Goal: Use online tool/utility

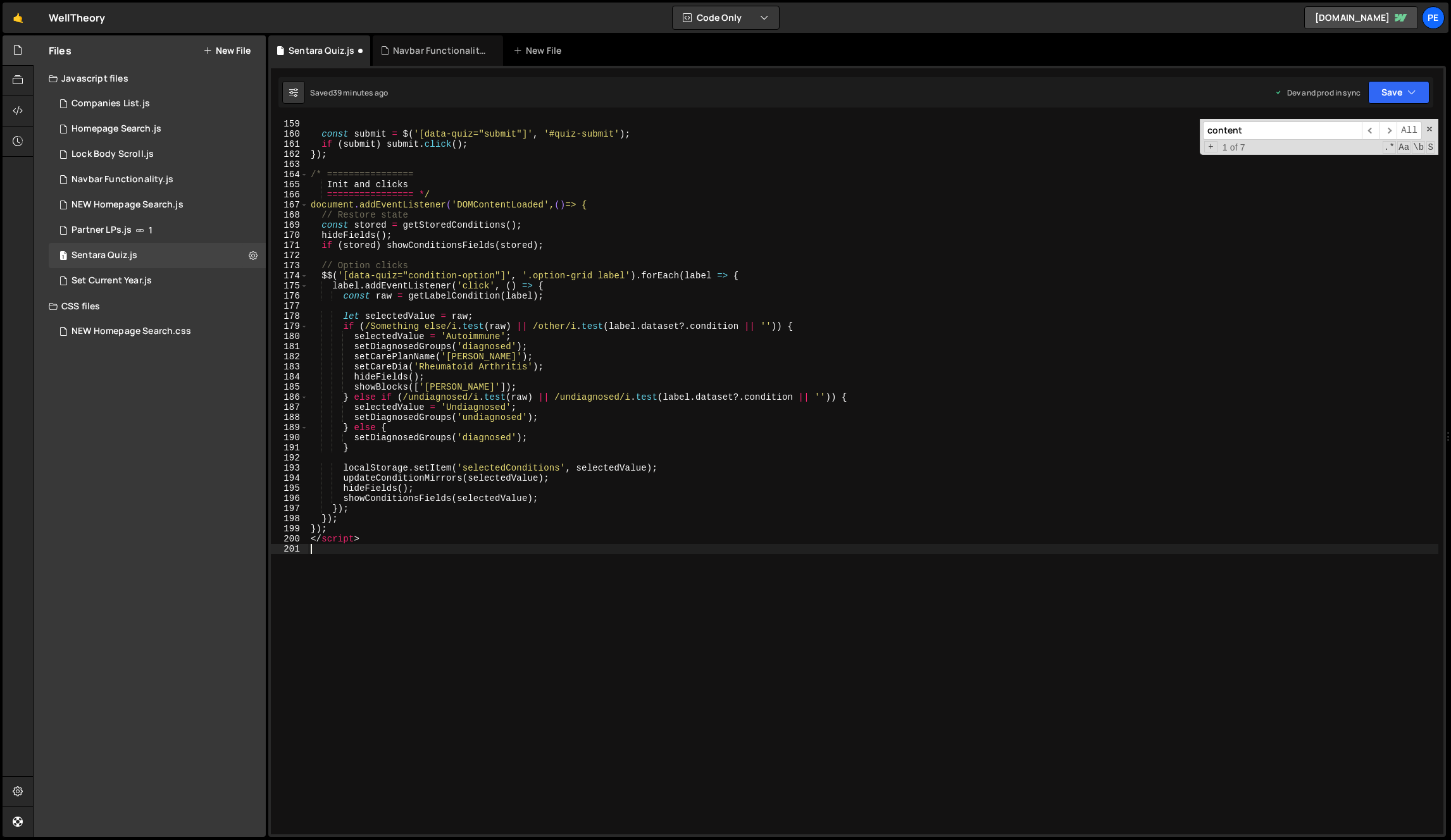
scroll to position [1443, 0]
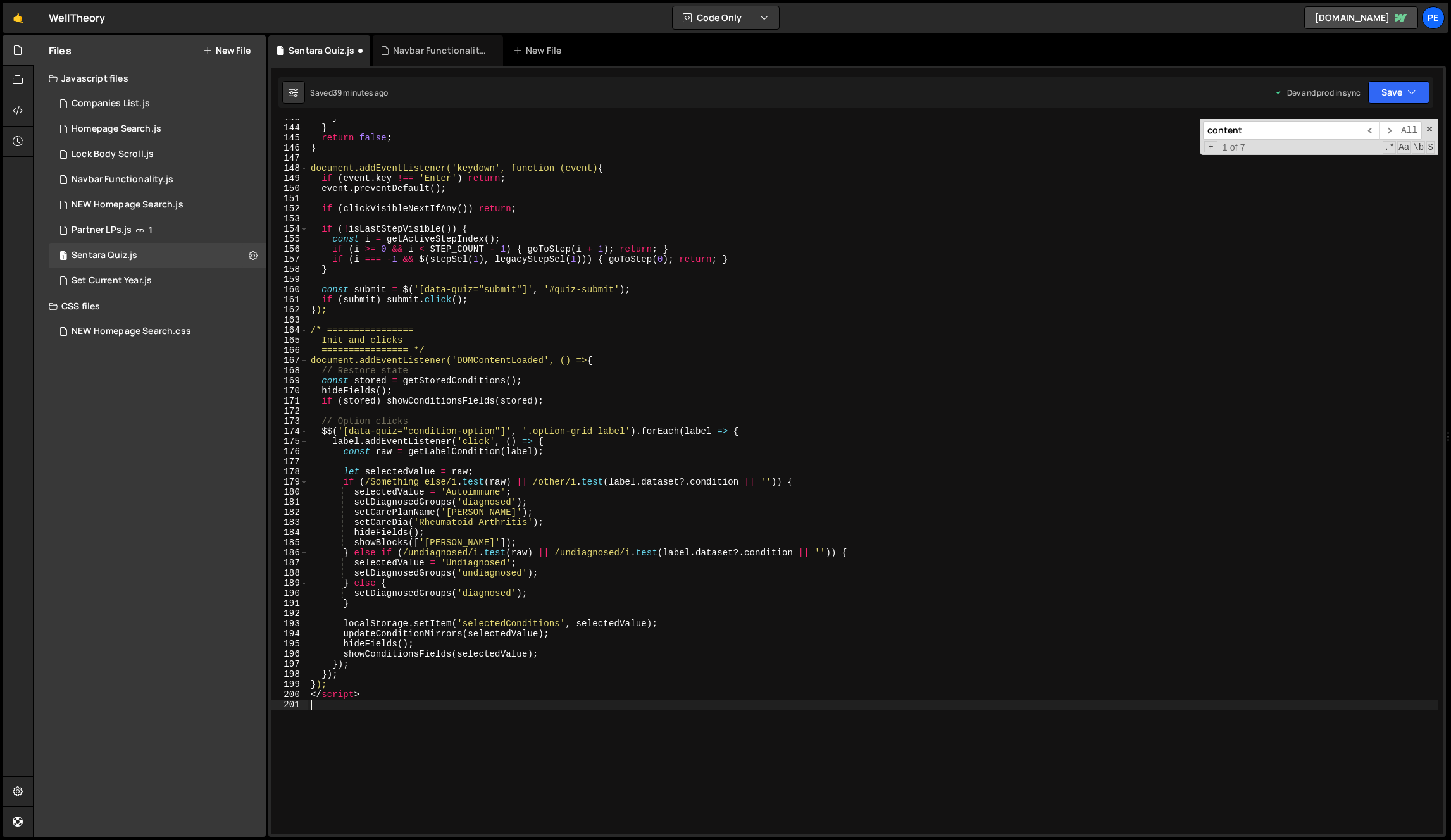
type textarea "</script>"
click at [612, 360] on div "} } return false ; } document.addEventListener('keydown', function (event) { if…" at bounding box center [873, 480] width 1130 height 736
type textarea "<script>"
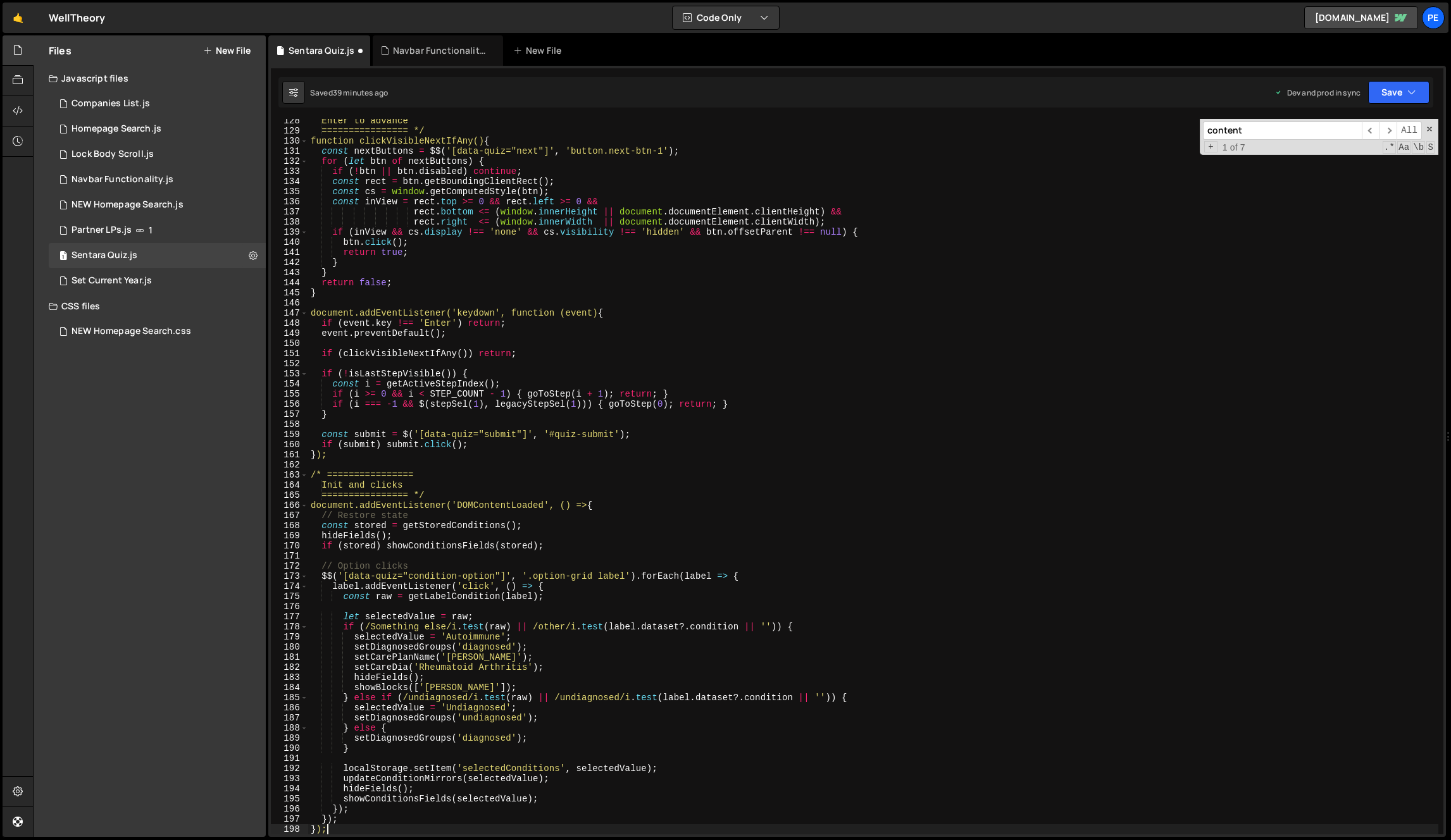
scroll to position [1288, 0]
click at [660, 501] on div "Enter to advance ================ */ function clickVisibleNextIfAny ( ) { const…" at bounding box center [873, 483] width 1130 height 736
type textarea "document.addEventListener('DOMContentLoaded', () => {"
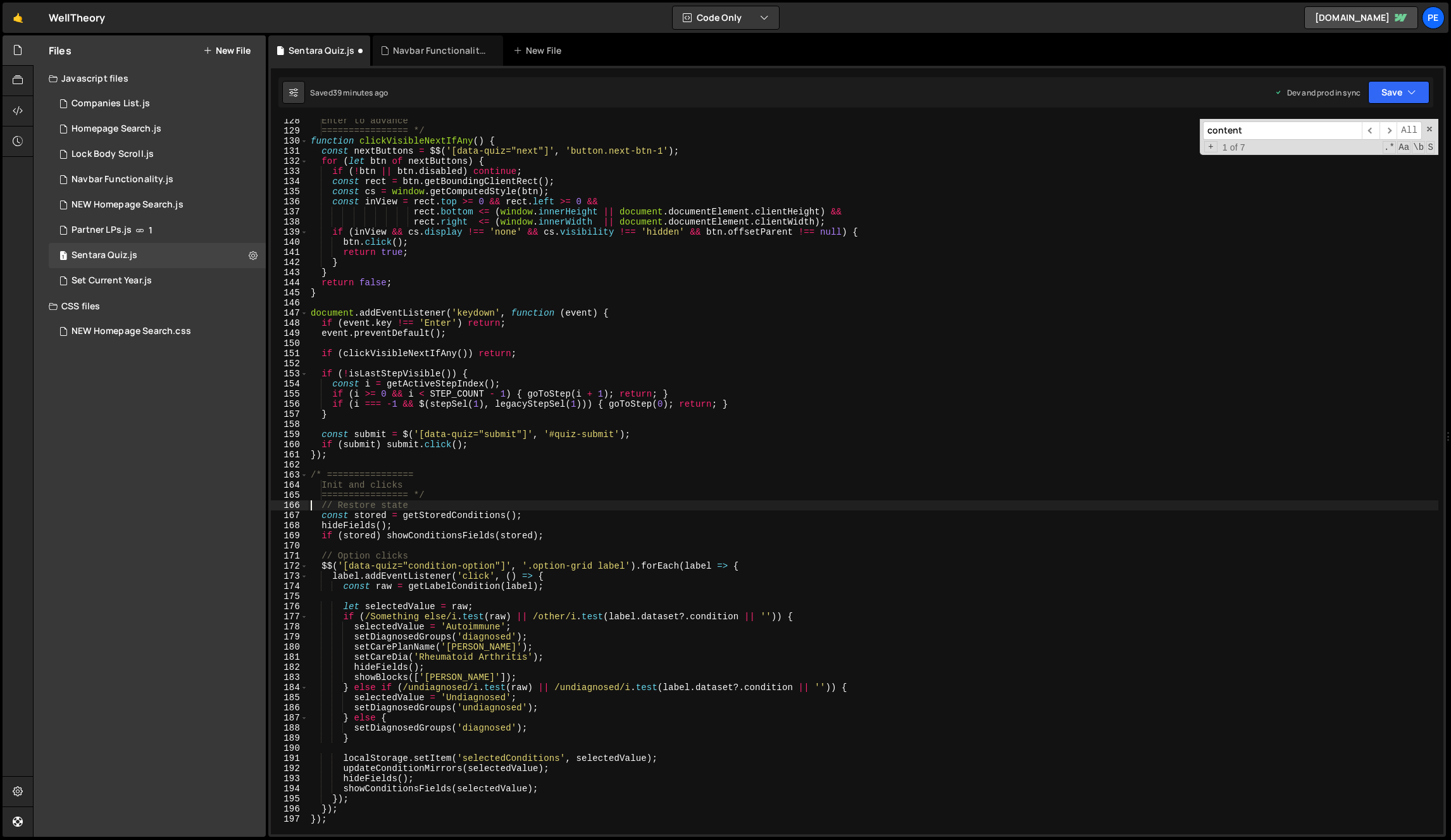
type textarea "});"
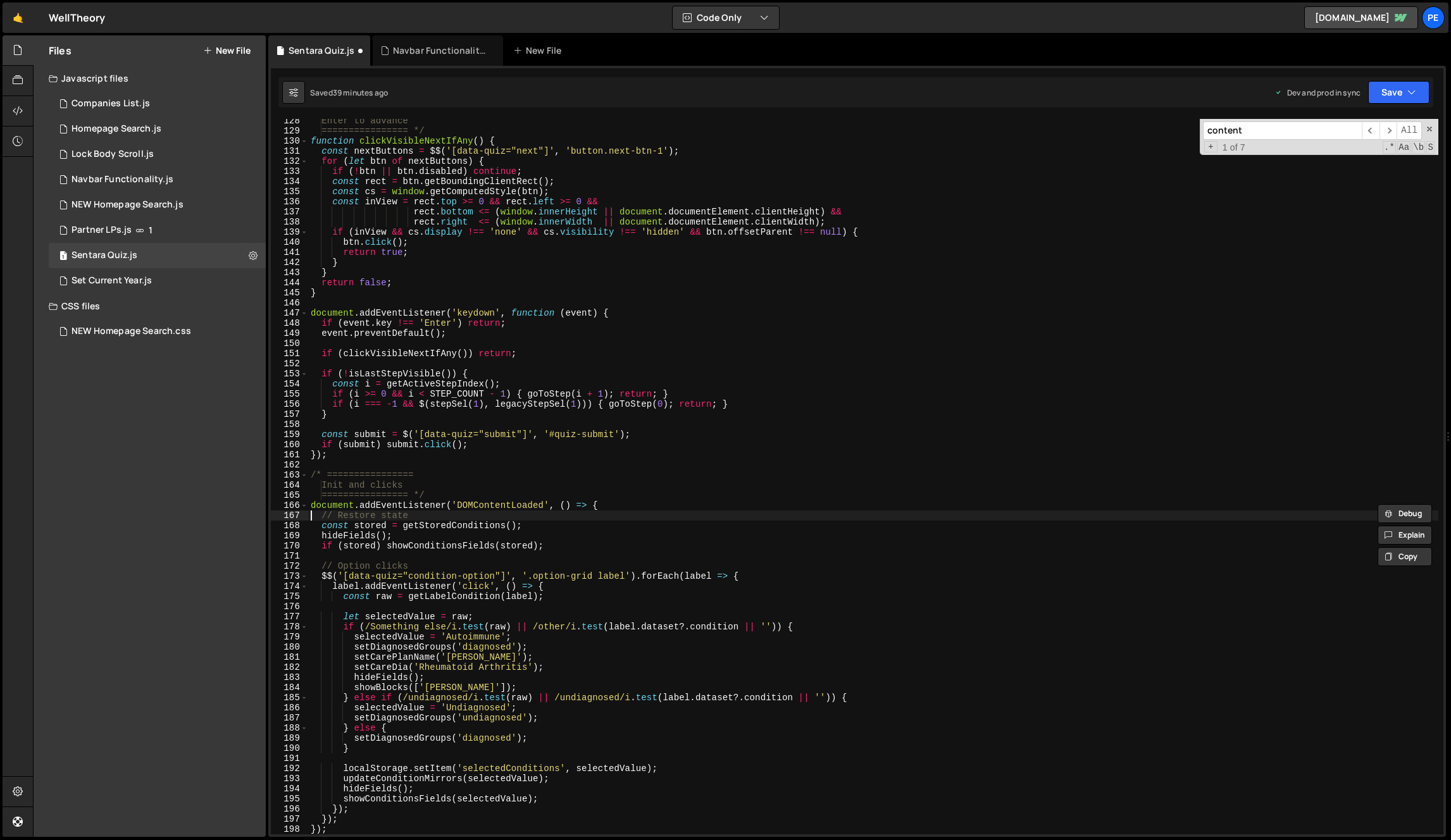
type textarea "document.addEventListener('DOMContentLoaded', () => {"
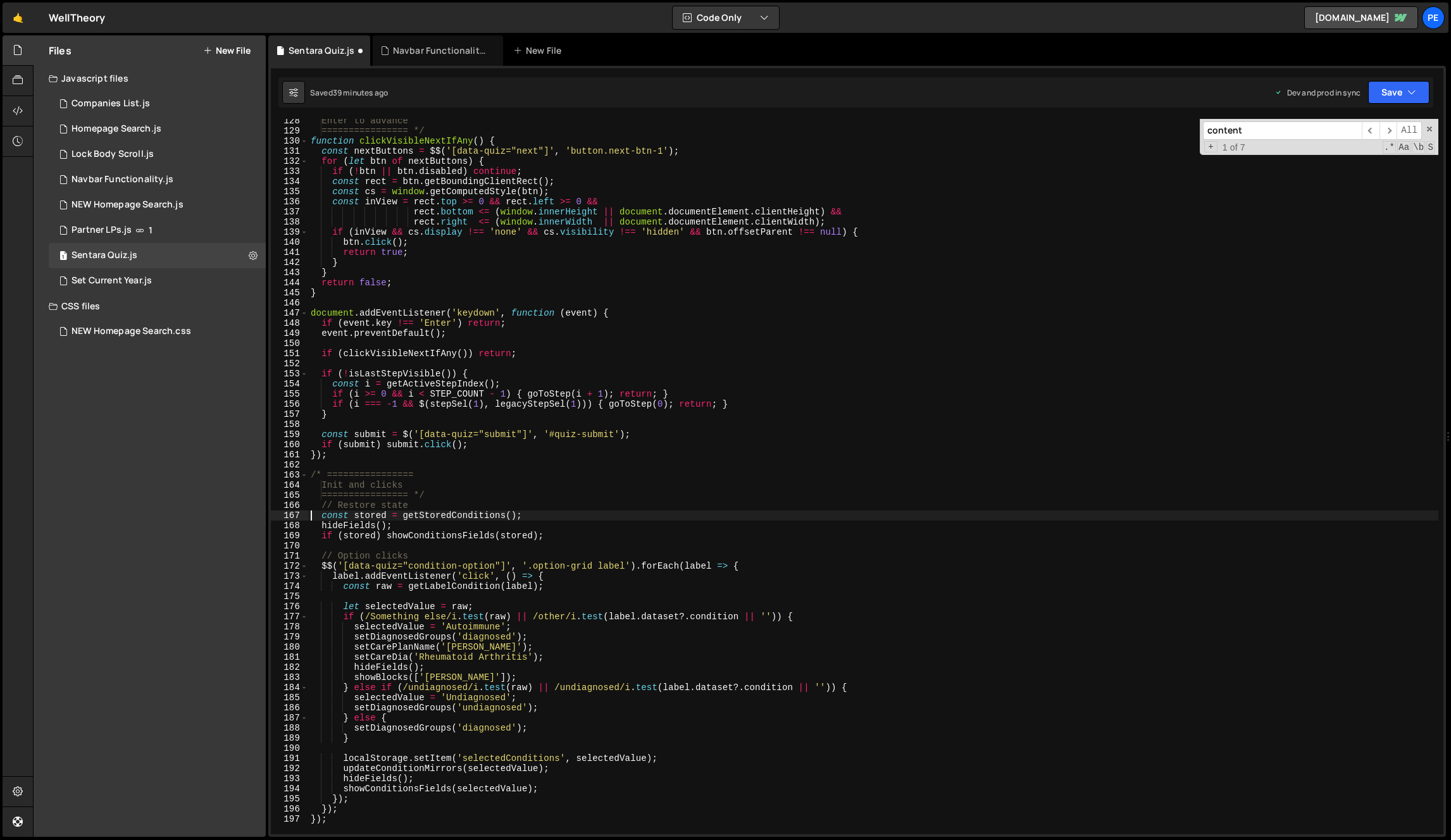
type textarea "});"
type textarea "let selectedValue = raw;"
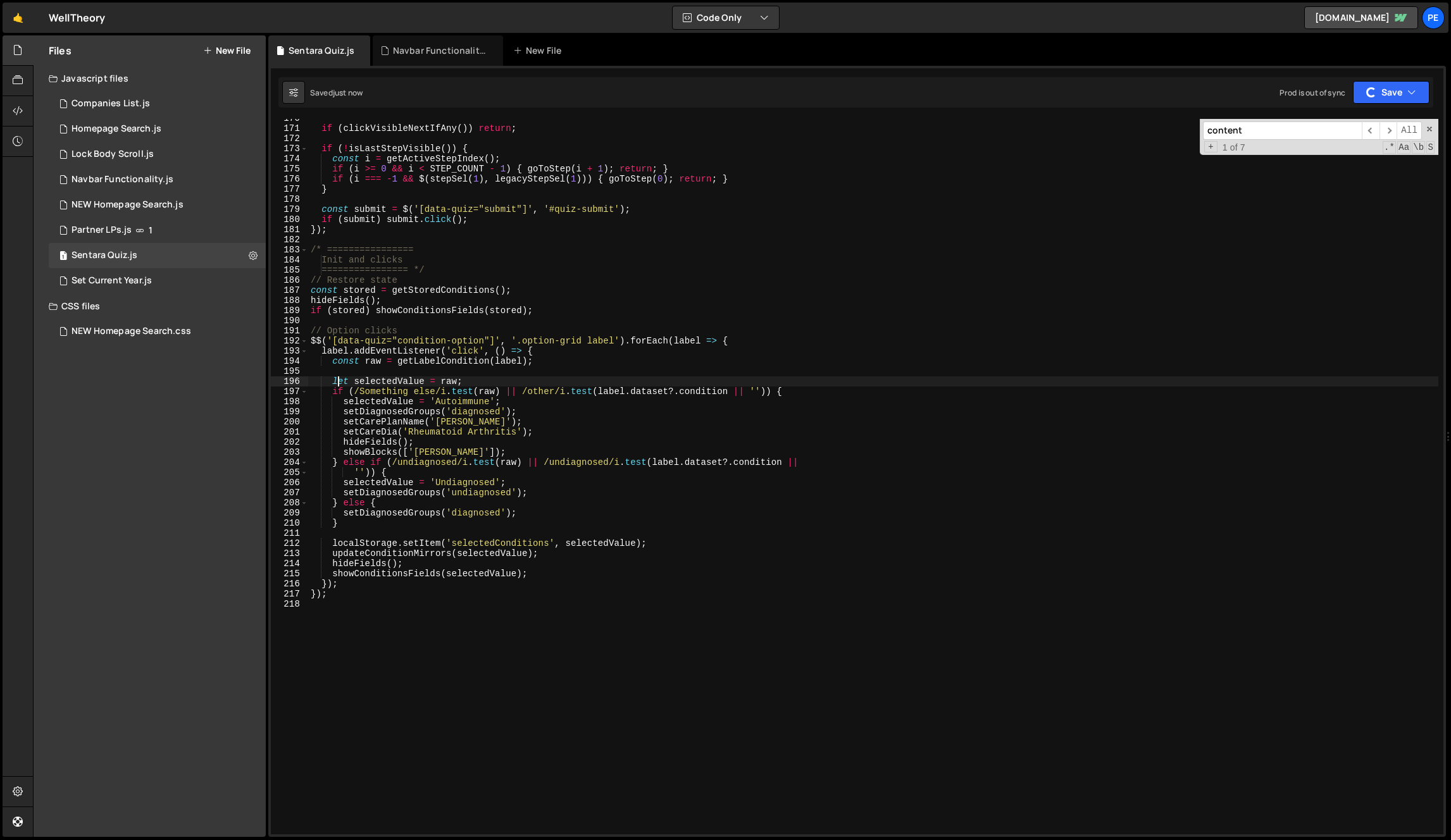
scroll to position [1843, 0]
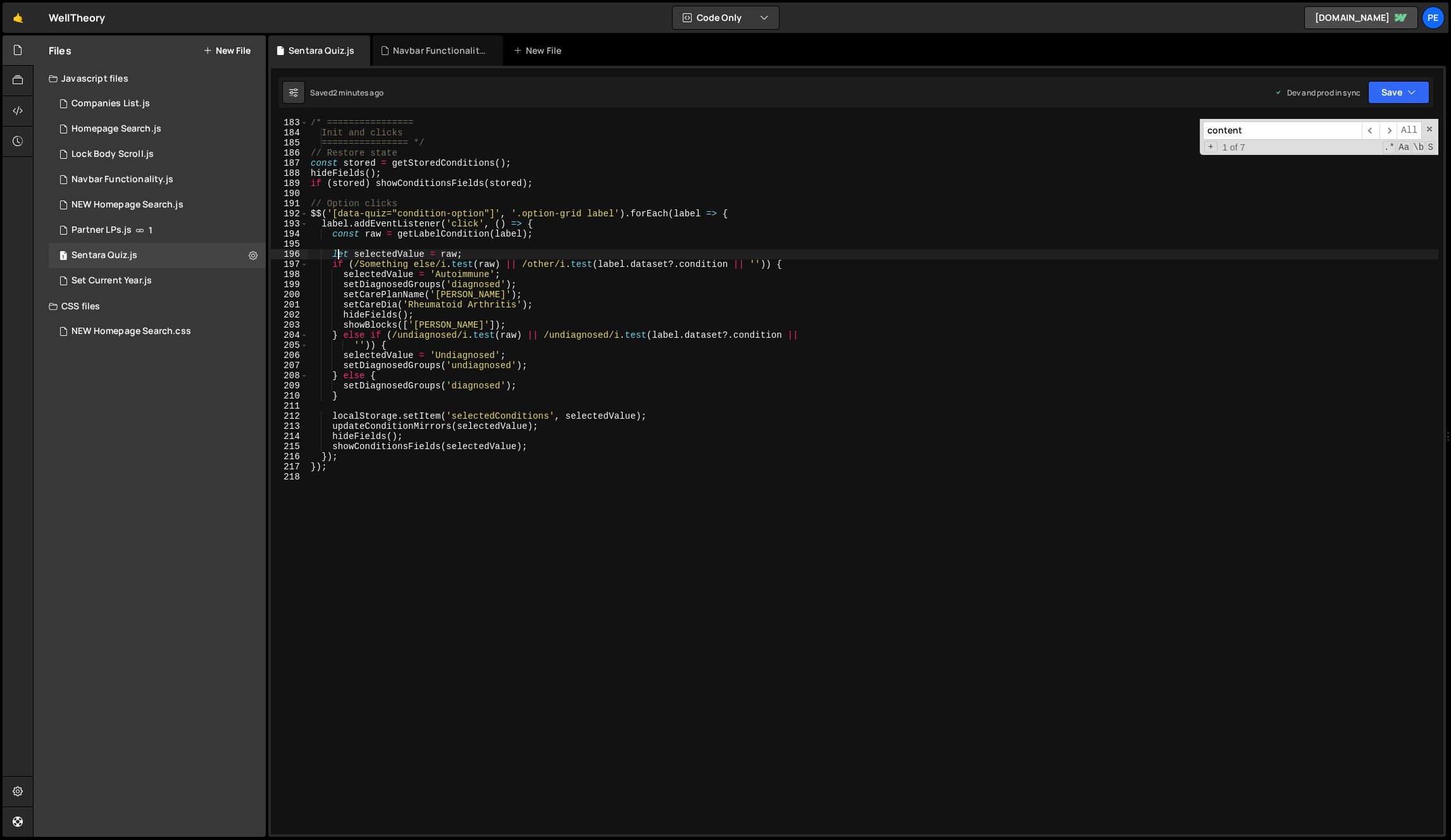
click at [703, 591] on div "/* ================ Init and clicks ================ */ // Restore state const …" at bounding box center [873, 485] width 1130 height 736
click at [716, 564] on div "/* ================ Init and clicks ================ */ // Restore state const …" at bounding box center [873, 485] width 1130 height 736
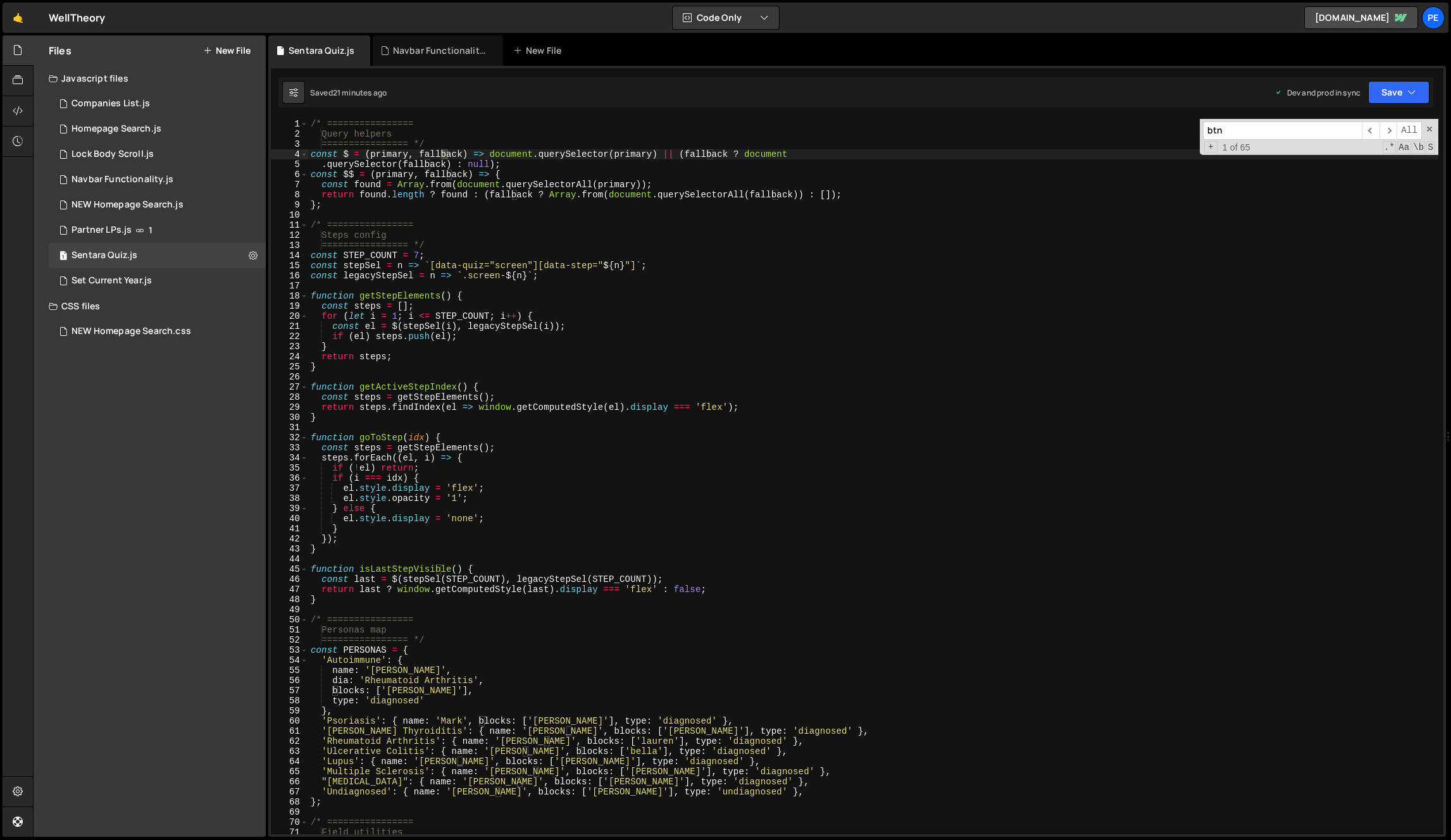
scroll to position [1161, 0]
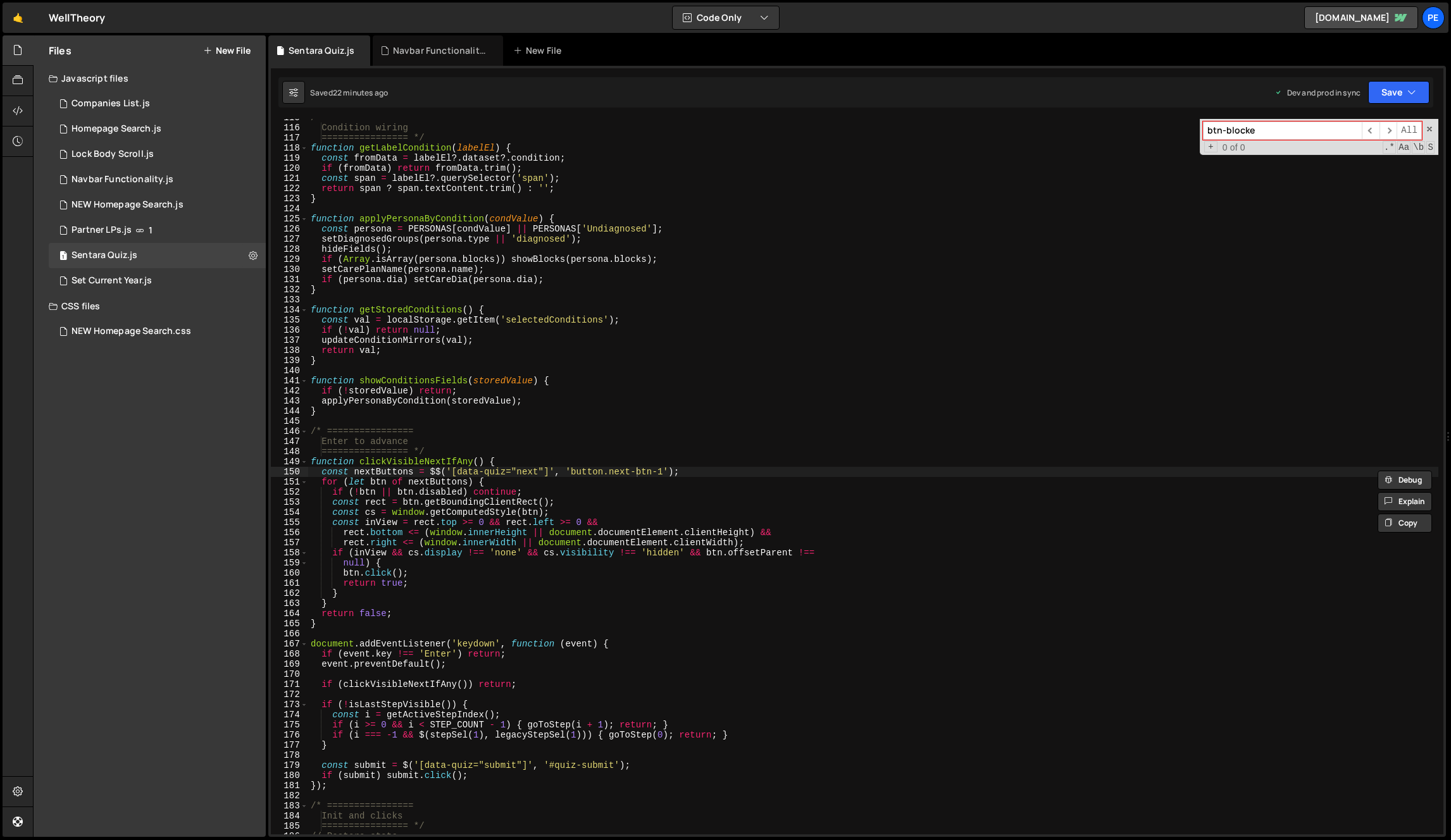
type input "btn-blocker"
